Goal: Task Accomplishment & Management: Manage account settings

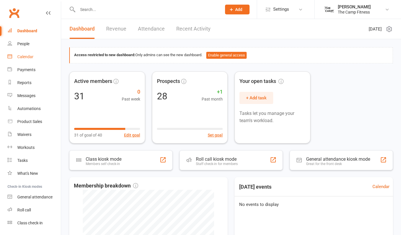
click at [33, 57] on div "Calendar" at bounding box center [25, 57] width 16 height 5
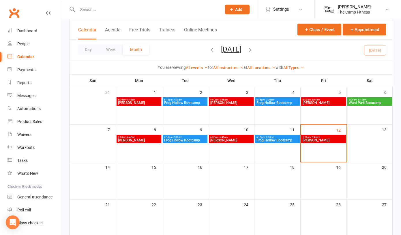
scroll to position [45, 0]
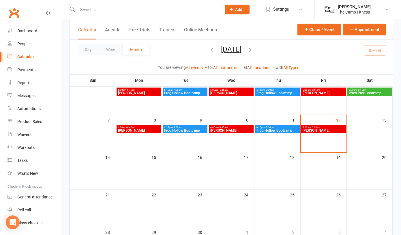
click at [324, 132] on span "[PERSON_NAME]" at bounding box center [323, 130] width 42 height 3
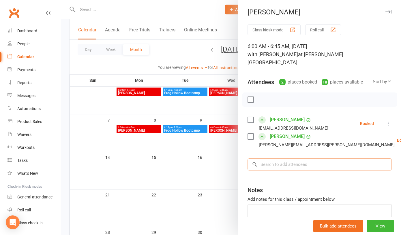
click at [282, 159] on input "search" at bounding box center [319, 165] width 144 height 12
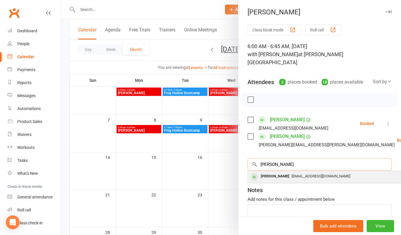
type input "[PERSON_NAME]"
click at [288, 172] on div "[EMAIL_ADDRESS][DOMAIN_NAME]" at bounding box center [334, 176] width 168 height 8
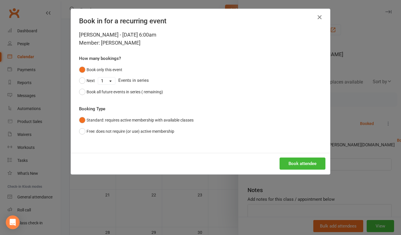
click at [295, 162] on button "Book attendee" at bounding box center [302, 164] width 46 height 12
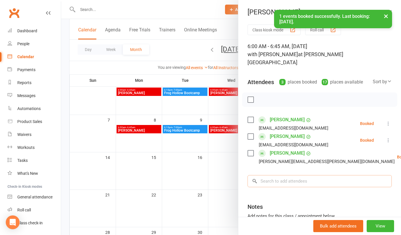
click at [276, 175] on input "search" at bounding box center [319, 181] width 144 height 12
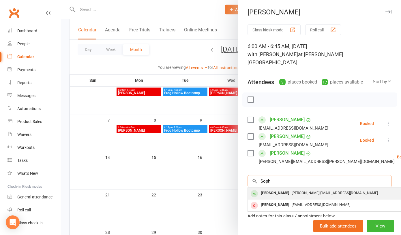
type input "Soph"
click at [292, 191] on span "[PERSON_NAME][EMAIL_ADDRESS][DOMAIN_NAME]" at bounding box center [335, 193] width 86 height 4
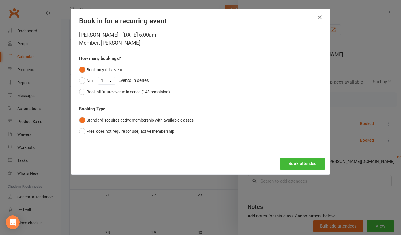
click at [300, 164] on button "Book attendee" at bounding box center [302, 164] width 46 height 12
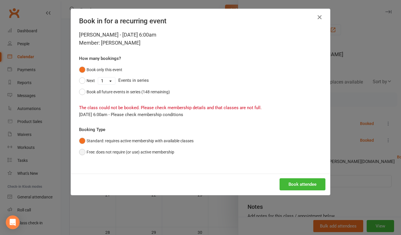
click at [83, 151] on button "Free: does not require (or use) active membership" at bounding box center [126, 152] width 95 height 11
click at [298, 183] on button "Book attendee" at bounding box center [302, 185] width 46 height 12
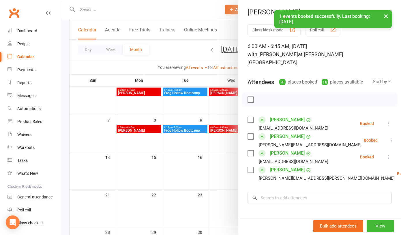
click at [252, 97] on label at bounding box center [250, 100] width 6 height 6
click at [264, 97] on icon "button" at bounding box center [263, 100] width 6 height 6
click at [384, 18] on button "×" at bounding box center [386, 16] width 10 height 12
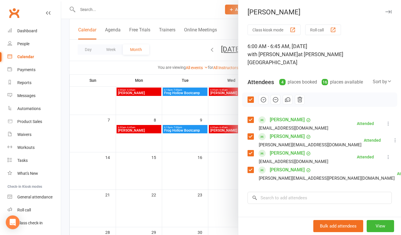
click at [386, 14] on button "button" at bounding box center [388, 11] width 7 height 7
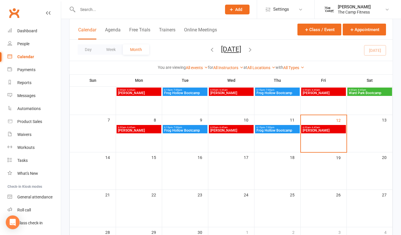
click at [91, 12] on input "text" at bounding box center [147, 9] width 142 height 8
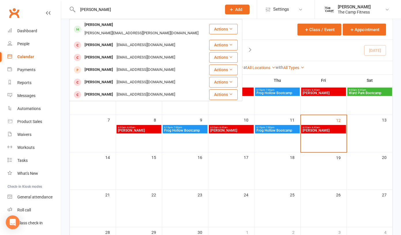
type input "[PERSON_NAME]"
click at [105, 25] on div "[PERSON_NAME] [PERSON_NAME][EMAIL_ADDRESS][PERSON_NAME][DOMAIN_NAME]" at bounding box center [144, 29] width 123 height 17
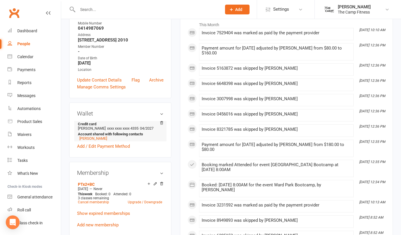
scroll to position [97, 0]
click at [96, 200] on link "Cancel membership" at bounding box center [93, 202] width 31 height 4
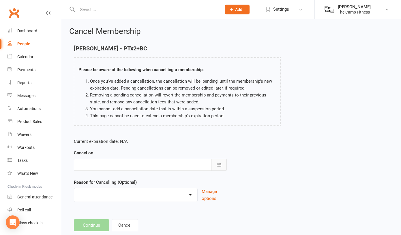
click at [218, 166] on icon "button" at bounding box center [219, 165] width 6 height 6
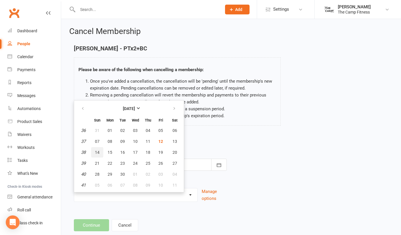
click at [97, 153] on span "14" at bounding box center [97, 152] width 5 height 5
type input "[DATE]"
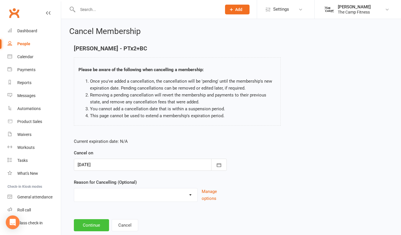
click at [100, 226] on button "Continue" at bounding box center [91, 225] width 35 height 12
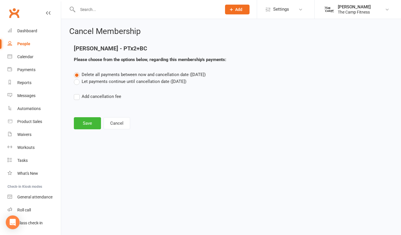
click at [77, 81] on label "Let payments continue until cancellation date ([DATE])" at bounding box center [130, 81] width 112 height 7
click at [77, 78] on input "Let payments continue until cancellation date ([DATE])" at bounding box center [76, 78] width 4 height 0
click at [95, 127] on button "Save" at bounding box center [87, 123] width 27 height 12
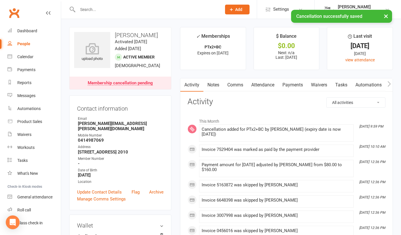
click at [297, 84] on link "Payments" at bounding box center [292, 84] width 29 height 13
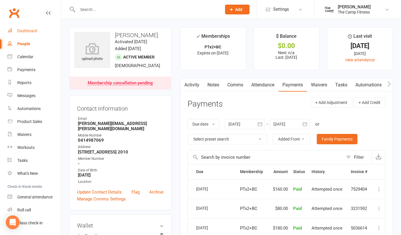
click at [25, 31] on div "Dashboard" at bounding box center [27, 31] width 20 height 5
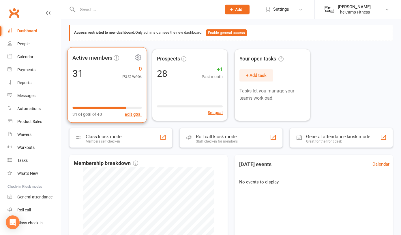
scroll to position [21, 0]
